Goal: Task Accomplishment & Management: Manage account settings

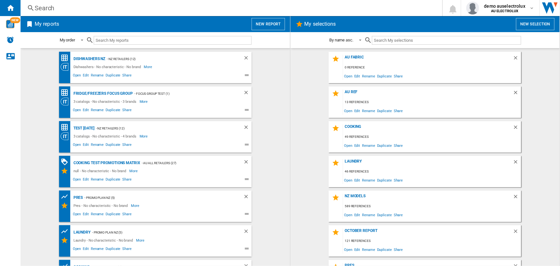
click at [535, 23] on button "New selection" at bounding box center [535, 24] width 39 height 12
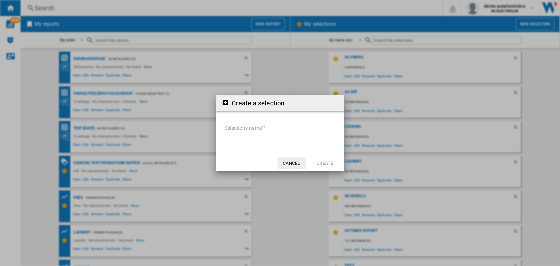
click at [253, 128] on input "Selection's name'" at bounding box center [280, 128] width 112 height 10
type input "**********"
click at [326, 162] on button "Create" at bounding box center [325, 163] width 28 height 12
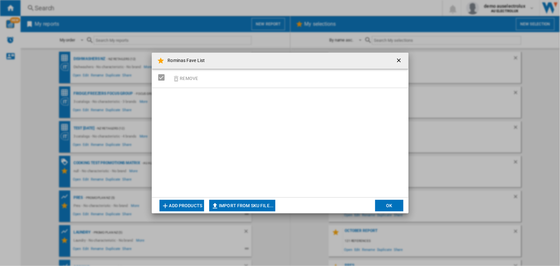
click at [182, 206] on button "Add products" at bounding box center [182, 206] width 45 height 12
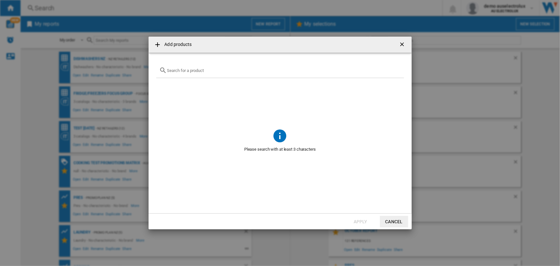
click at [193, 69] on input "text" at bounding box center [284, 70] width 234 height 5
click at [396, 222] on button "Cancel" at bounding box center [394, 222] width 28 height 12
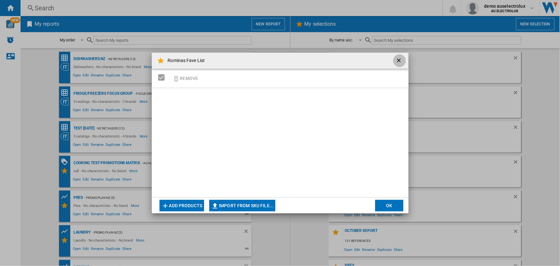
click at [400, 59] on ng-md-icon "getI18NText('BUTTONS.CLOSE_DIALOG')" at bounding box center [400, 61] width 8 height 8
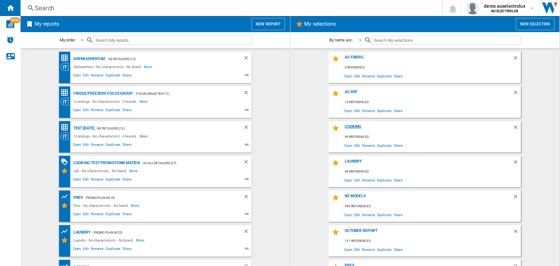
click at [351, 127] on div "Cooking" at bounding box center [428, 128] width 170 height 9
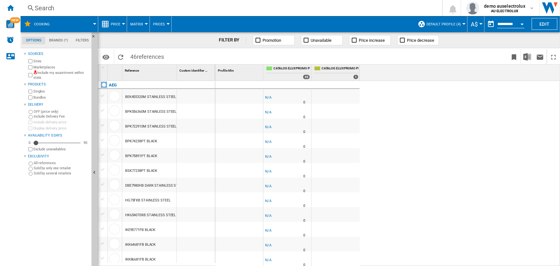
click at [117, 23] on span "Price" at bounding box center [116, 24] width 10 height 4
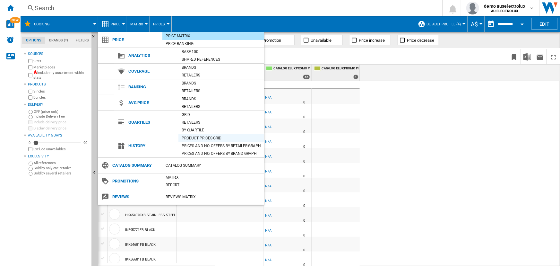
click at [202, 138] on div "Product prices grid" at bounding box center [222, 138] width 86 height 6
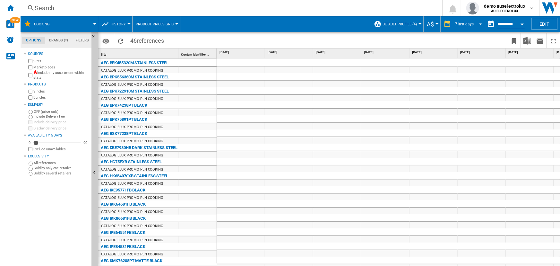
drag, startPoint x: 468, startPoint y: 25, endPoint x: 455, endPoint y: 32, distance: 14.9
click at [468, 24] on div "7 last days" at bounding box center [464, 24] width 19 height 4
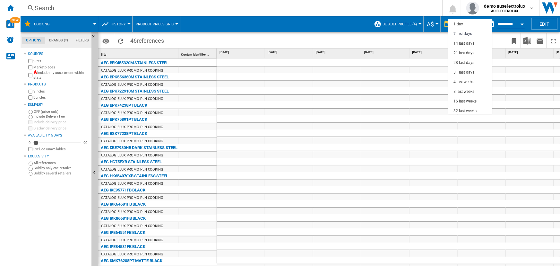
scroll to position [10, 0]
click at [465, 43] on div "21 last days" at bounding box center [464, 43] width 21 height 5
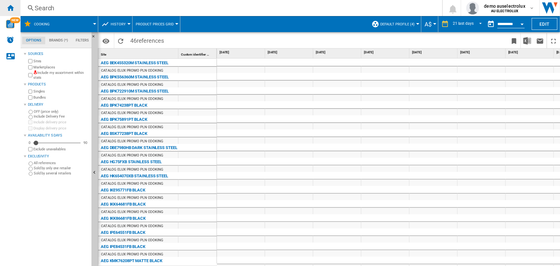
click at [7, 8] on ng-md-icon "Home" at bounding box center [10, 8] width 8 height 8
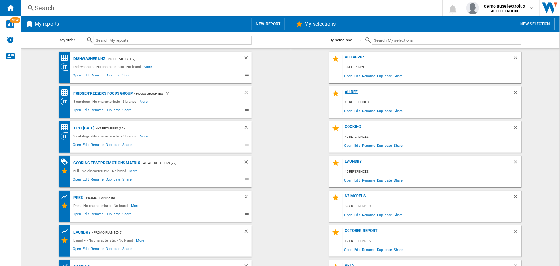
click at [350, 92] on div "AU ref" at bounding box center [428, 94] width 170 height 9
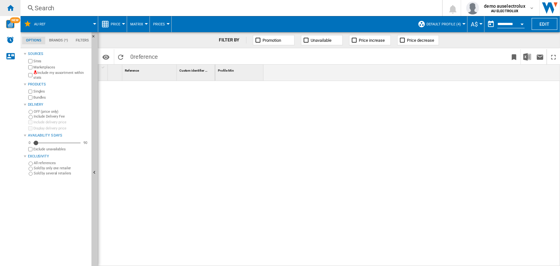
click at [9, 6] on ng-md-icon "Home" at bounding box center [10, 8] width 8 height 8
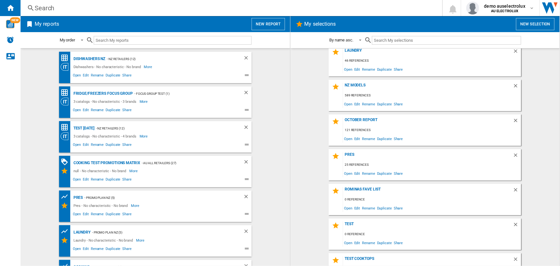
scroll to position [117, 0]
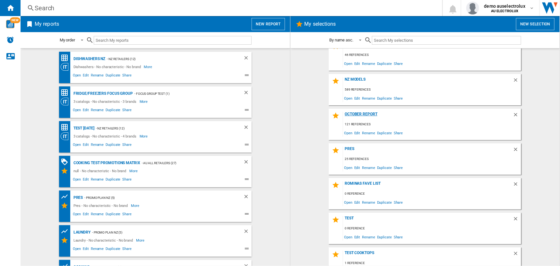
click at [349, 113] on div "october report" at bounding box center [428, 116] width 170 height 9
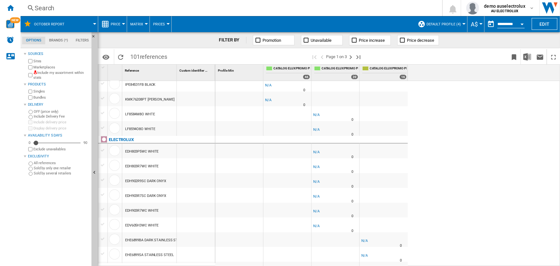
scroll to position [350, 0]
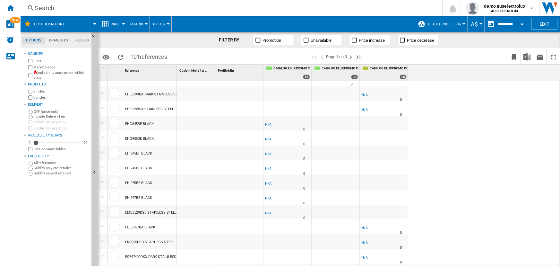
click at [454, 19] on button "Default profile (4)" at bounding box center [446, 24] width 38 height 16
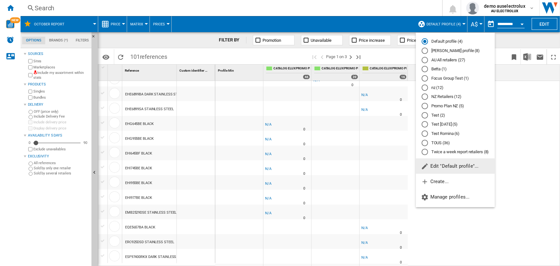
click at [424, 59] on div "AU All retailers (27)" at bounding box center [425, 60] width 6 height 6
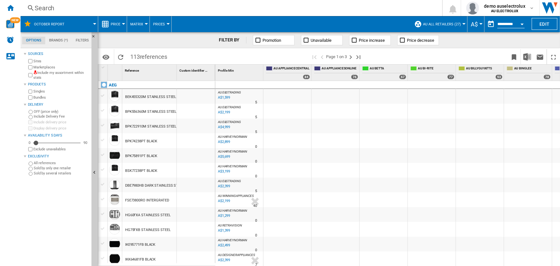
click at [118, 22] on button "Price" at bounding box center [117, 24] width 13 height 16
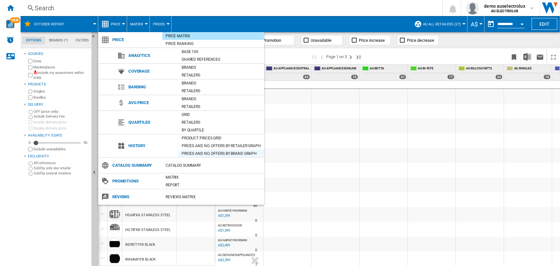
click at [214, 138] on div "Product prices grid" at bounding box center [222, 138] width 86 height 6
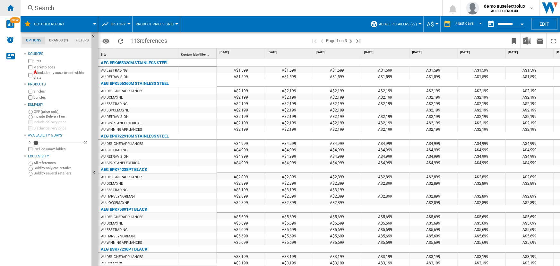
click at [9, 7] on ng-md-icon "Home" at bounding box center [10, 8] width 8 height 8
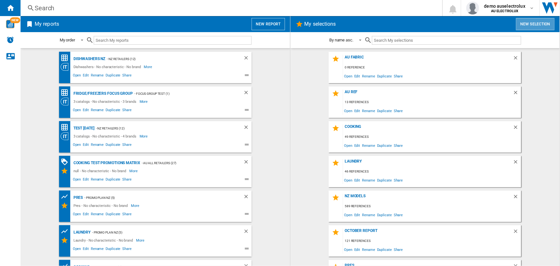
click at [533, 23] on button "New selection" at bounding box center [535, 24] width 39 height 12
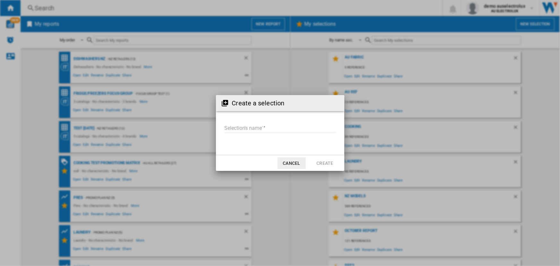
click at [289, 163] on button "Cancel" at bounding box center [292, 163] width 28 height 12
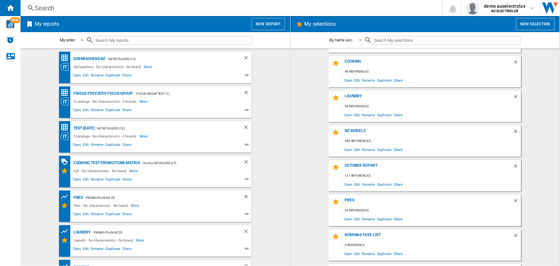
scroll to position [129, 0]
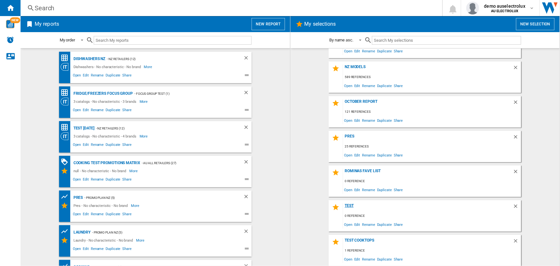
click at [349, 205] on div "test" at bounding box center [428, 207] width 170 height 9
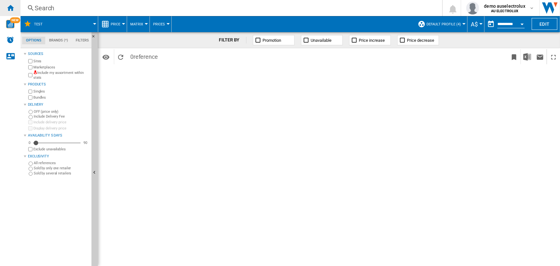
click at [10, 6] on ng-md-icon "Home" at bounding box center [10, 8] width 8 height 8
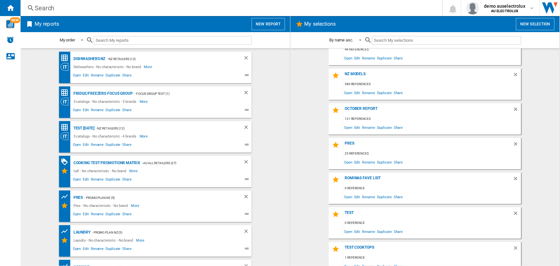
scroll to position [129, 0]
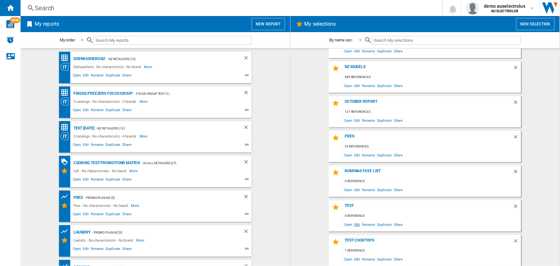
click at [357, 225] on span "Edit" at bounding box center [358, 224] width 8 height 9
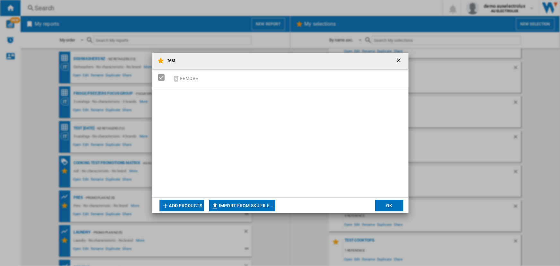
click at [178, 205] on button "Add products" at bounding box center [182, 206] width 45 height 12
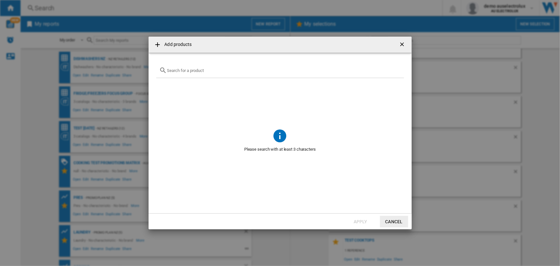
click at [187, 71] on input "Add products ..." at bounding box center [284, 70] width 234 height 5
paste input "WMB4425DSC"
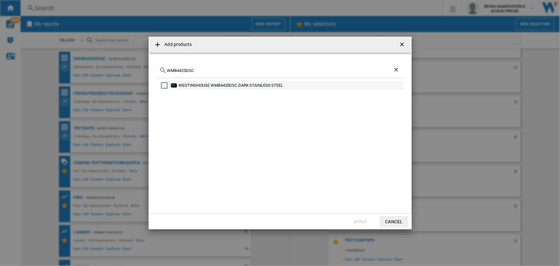
type input "WMB4425DSC"
click at [163, 85] on div "Select" at bounding box center [164, 85] width 6 height 6
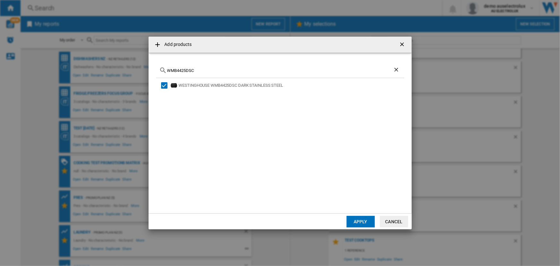
click at [395, 220] on button "Cancel" at bounding box center [394, 222] width 28 height 12
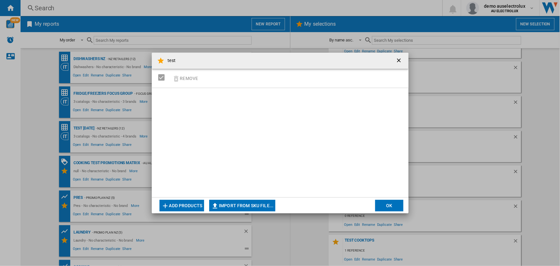
click at [397, 205] on button "OK" at bounding box center [389, 206] width 28 height 12
